Goal: Task Accomplishment & Management: Complete application form

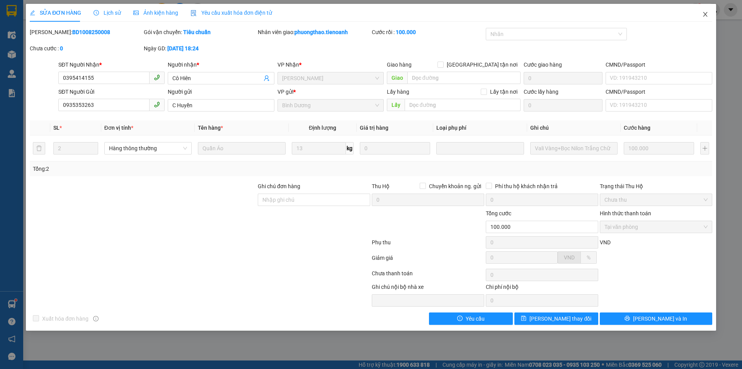
click at [706, 10] on span "Close" at bounding box center [706, 15] width 22 height 22
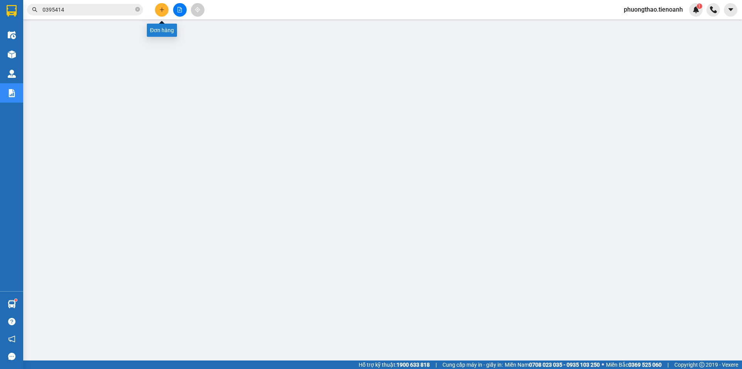
click at [165, 8] on button at bounding box center [162, 10] width 14 height 14
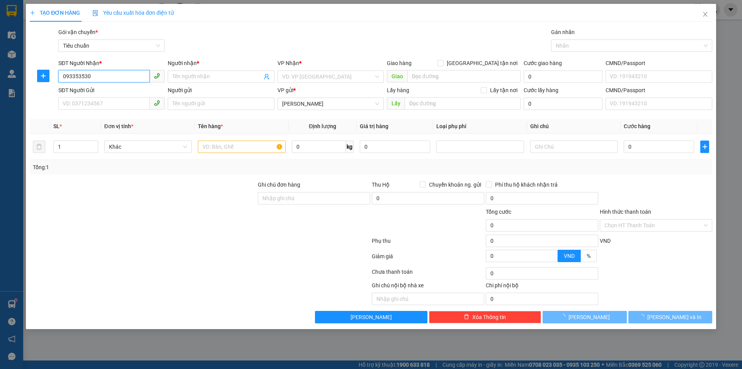
type input "0933535306"
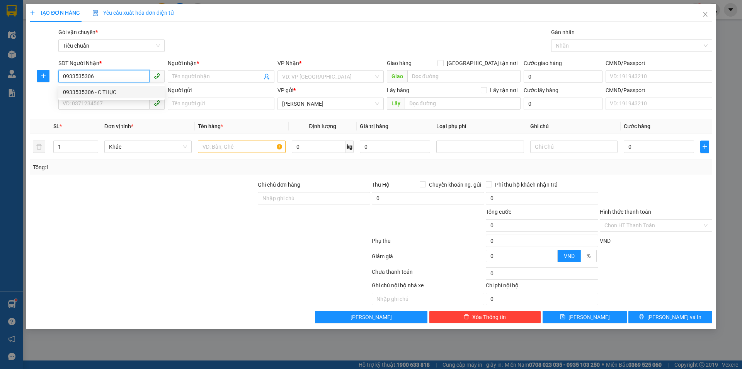
click at [131, 89] on div "0933535306 - C THỤC" at bounding box center [111, 92] width 97 height 9
type input "C THỤC"
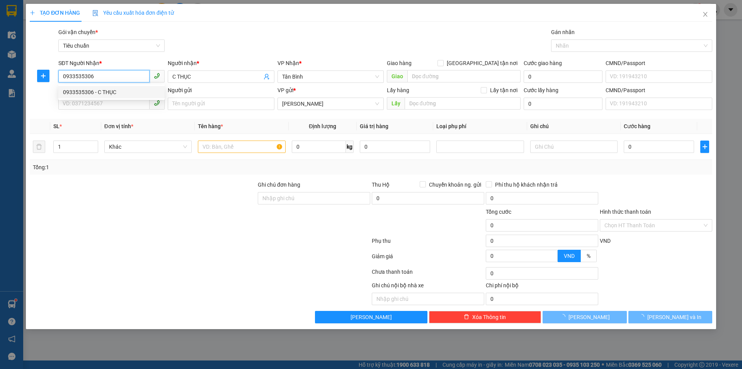
type input "30.000"
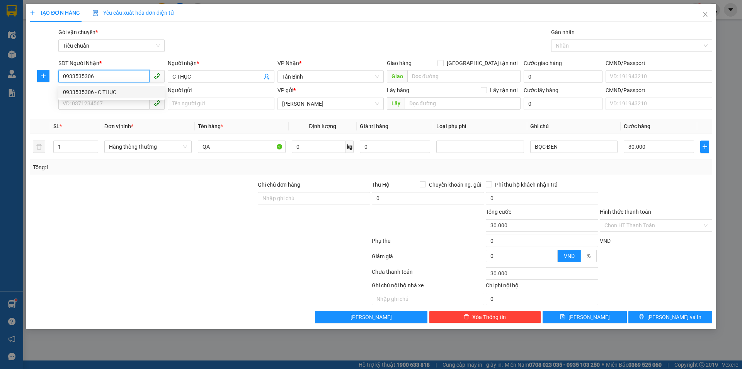
drag, startPoint x: 98, startPoint y: 79, endPoint x: 57, endPoint y: 75, distance: 41.2
click at [57, 75] on div "SĐT Người Nhận * 0933535306" at bounding box center [111, 72] width 109 height 27
type input "0933535306"
click at [105, 103] on input "SĐT Người Gửi" at bounding box center [103, 103] width 91 height 12
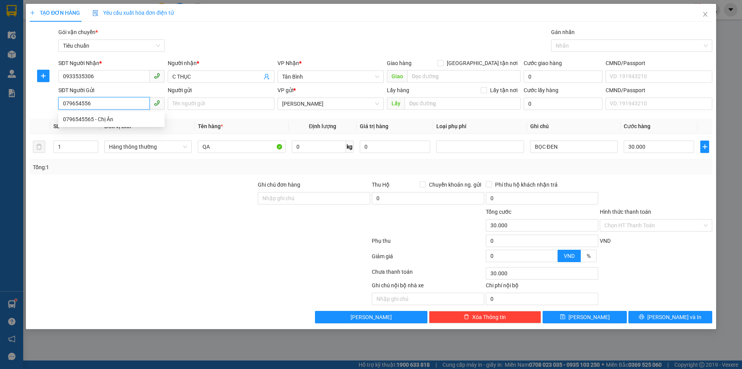
type input "0796545565"
click at [121, 117] on div "0796545565 - Chị Ân" at bounding box center [111, 119] width 97 height 9
type input "Chị Ân"
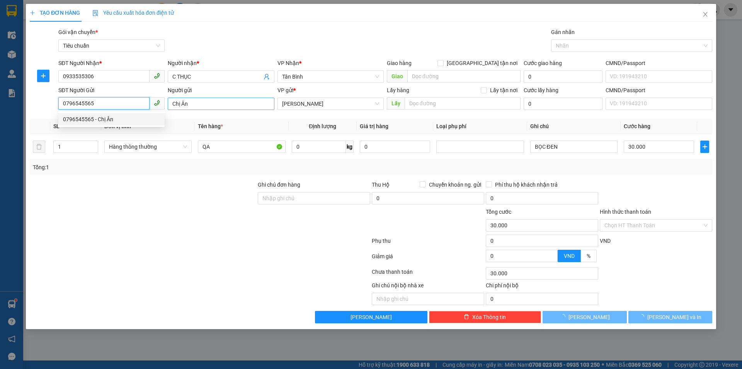
type input "0796545565"
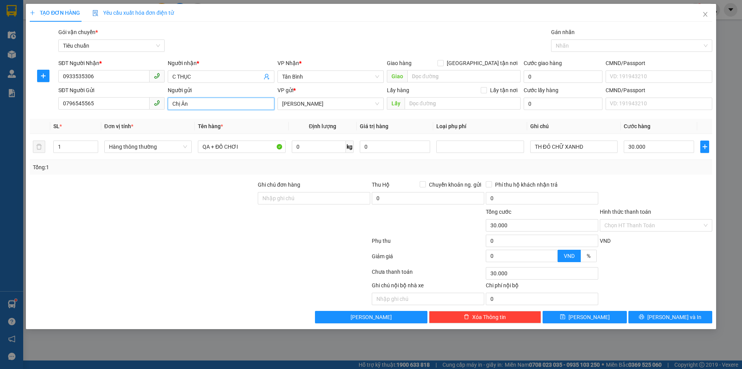
drag, startPoint x: 209, startPoint y: 104, endPoint x: 171, endPoint y: 105, distance: 37.9
click at [171, 105] on input "Chị Ân" at bounding box center [221, 103] width 106 height 12
type input "c"
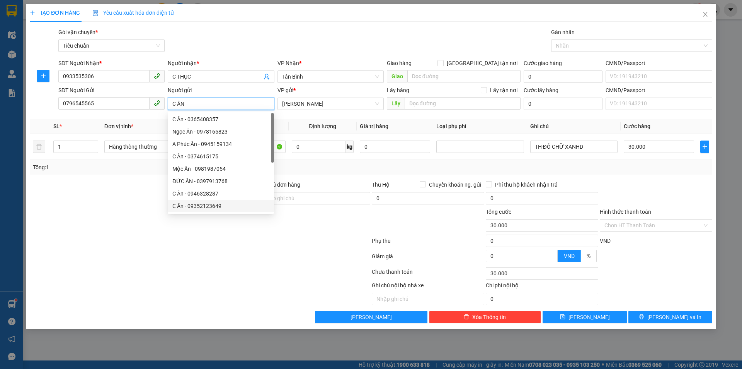
type input "C ÂN"
drag, startPoint x: 218, startPoint y: 240, endPoint x: 241, endPoint y: 197, distance: 48.6
click at [218, 240] on div at bounding box center [200, 241] width 342 height 15
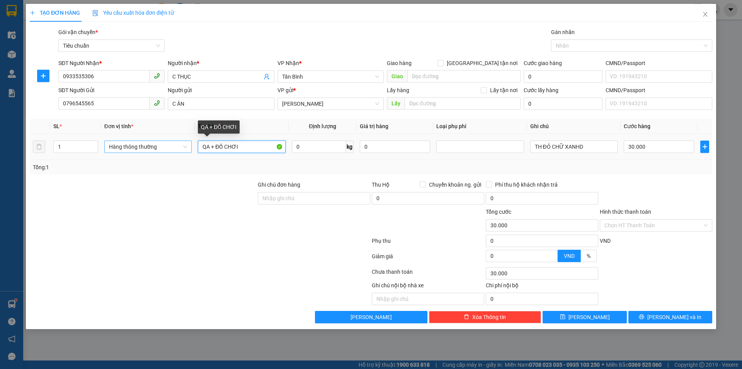
drag, startPoint x: 260, startPoint y: 147, endPoint x: 186, endPoint y: 152, distance: 73.7
click at [186, 152] on tr "1 Hàng thông thường QA + ĐỒ CHƠI 0 kg 0 TH ĐỎ CHỮ XANHD 30.000" at bounding box center [371, 147] width 683 height 26
click at [184, 150] on span "Hàng thông thường" at bounding box center [148, 147] width 78 height 12
type input "QUẦN ÁO"
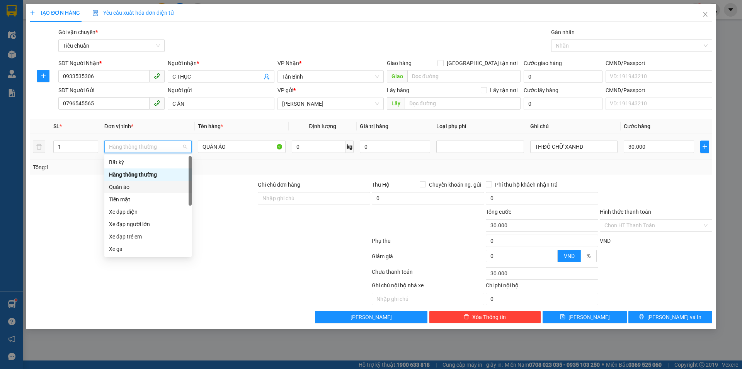
click at [141, 190] on div "Quần áo" at bounding box center [148, 187] width 78 height 9
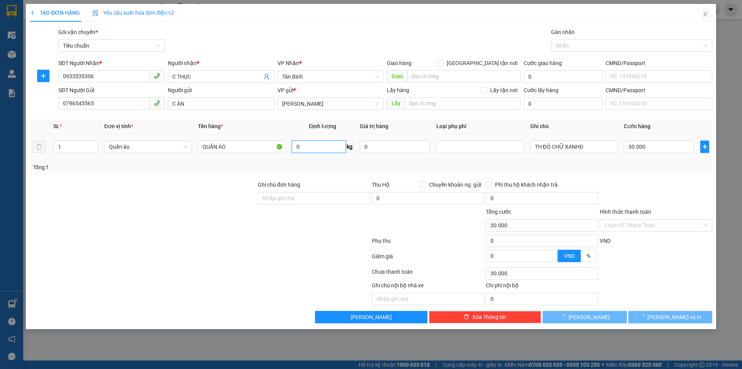
click at [336, 142] on input "0" at bounding box center [319, 146] width 54 height 12
type input "0"
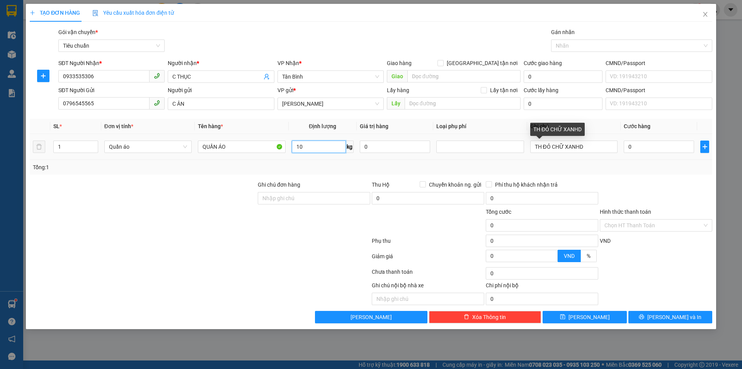
type input "10"
click at [572, 171] on div "Tổng: 1" at bounding box center [371, 167] width 677 height 9
type input "50.000"
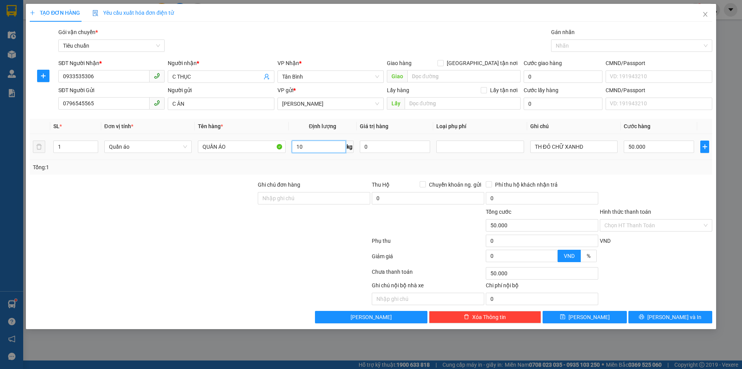
click at [307, 148] on input "10" at bounding box center [319, 146] width 54 height 12
type input "1"
click at [568, 165] on div "Tổng: 1" at bounding box center [371, 167] width 677 height 9
type input "30.000"
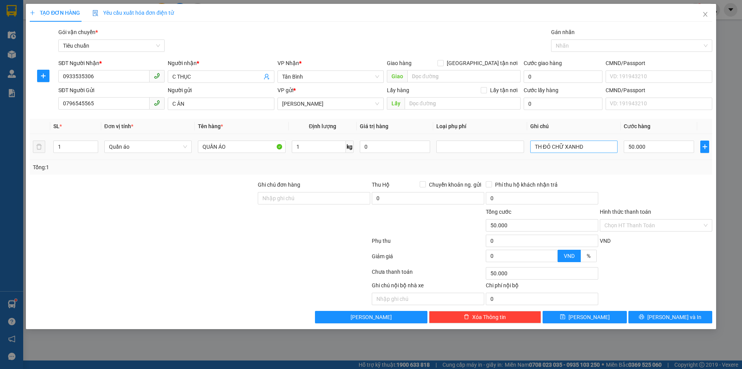
type input "30.000"
drag, startPoint x: 588, startPoint y: 144, endPoint x: 526, endPoint y: 147, distance: 62.0
click at [526, 147] on tr "1 Quần áo QUẦN ÁO 1 kg 0 TH ĐỎ CHỮ XANHD 30.000" at bounding box center [371, 147] width 683 height 26
type input "TÚI NL ĐEN"
click at [596, 313] on button "[PERSON_NAME]" at bounding box center [585, 317] width 84 height 12
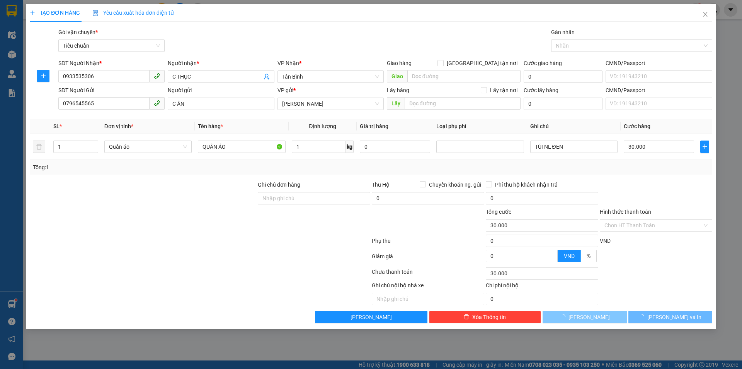
type input "0"
